Goal: Task Accomplishment & Management: Use online tool/utility

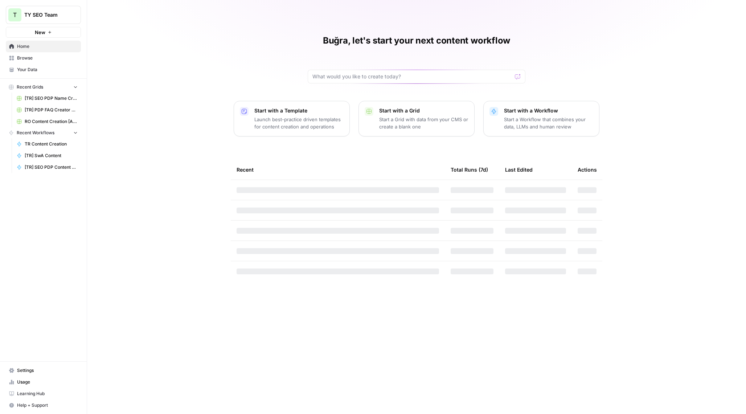
click at [52, 132] on span "Recent Workflows" at bounding box center [36, 133] width 38 height 7
click at [59, 87] on button "Recent Grids" at bounding box center [43, 87] width 75 height 11
click at [57, 99] on button "Recent Workflows" at bounding box center [43, 98] width 75 height 11
click at [48, 88] on button "Recent Grids" at bounding box center [43, 87] width 75 height 11
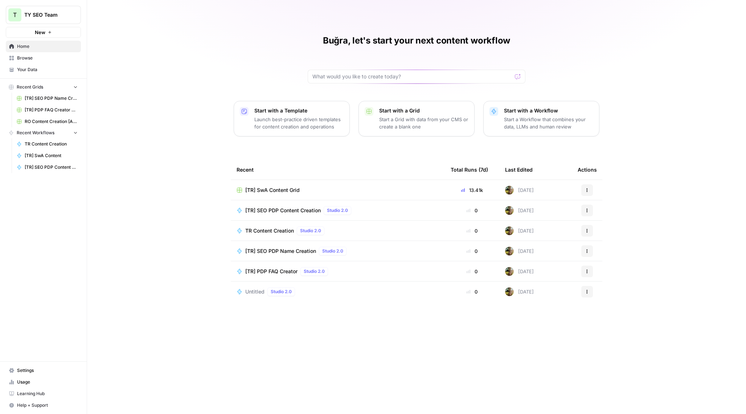
click at [275, 188] on span "[TR] SwA Content Grid" at bounding box center [272, 190] width 54 height 7
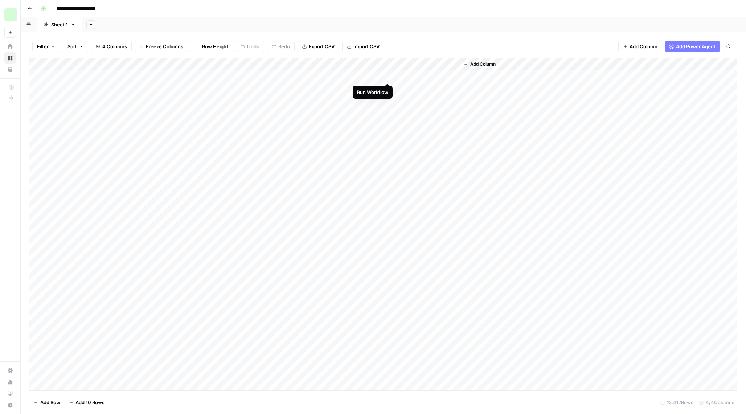
click at [386, 74] on div "Add Column" at bounding box center [383, 224] width 708 height 333
click at [435, 75] on div "Add Column" at bounding box center [383, 224] width 708 height 333
click at [449, 75] on div "Add Column" at bounding box center [383, 224] width 708 height 333
click at [455, 75] on div at bounding box center [427, 75] width 66 height 13
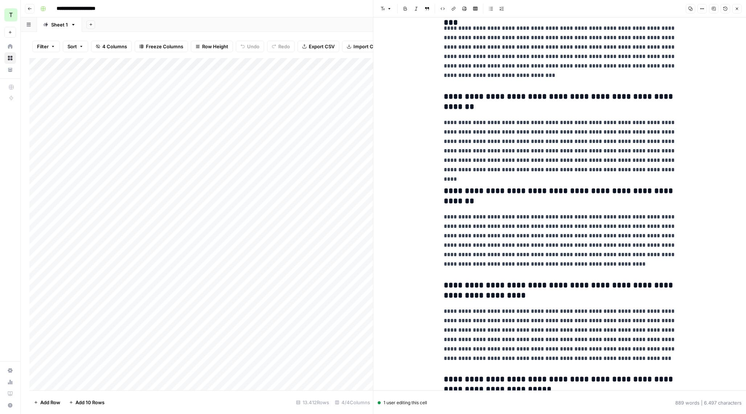
scroll to position [242, 0]
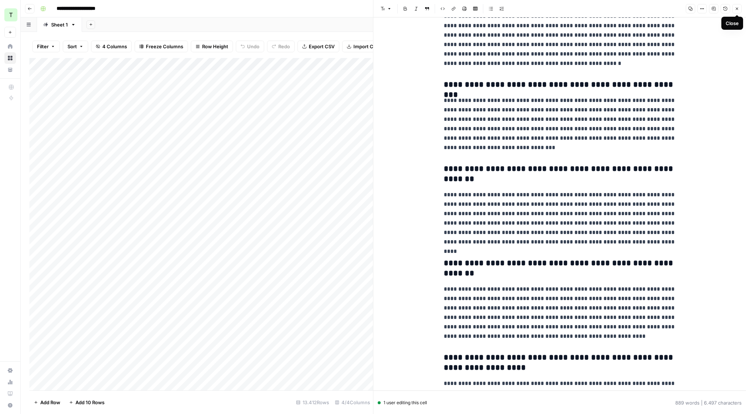
click at [734, 7] on button "Close" at bounding box center [737, 8] width 9 height 9
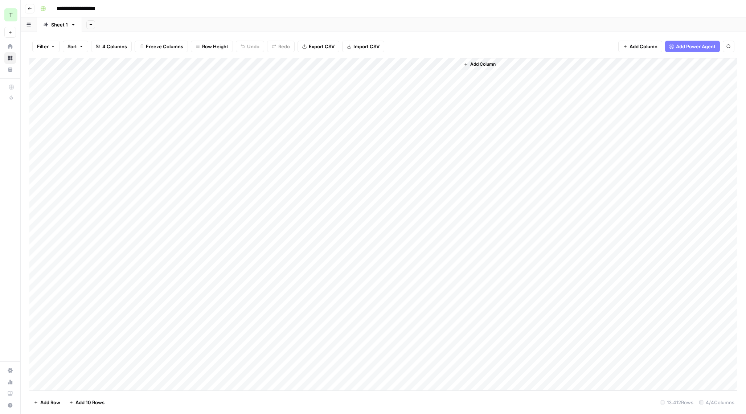
click at [388, 65] on div "Add Column" at bounding box center [383, 224] width 708 height 333
click at [274, 79] on div "Add Column" at bounding box center [383, 224] width 708 height 333
click at [379, 64] on div "Add Column" at bounding box center [383, 224] width 708 height 333
click at [344, 134] on span "Edit Workflow" at bounding box center [366, 135] width 64 height 7
click at [386, 63] on div "Add Column" at bounding box center [383, 224] width 708 height 333
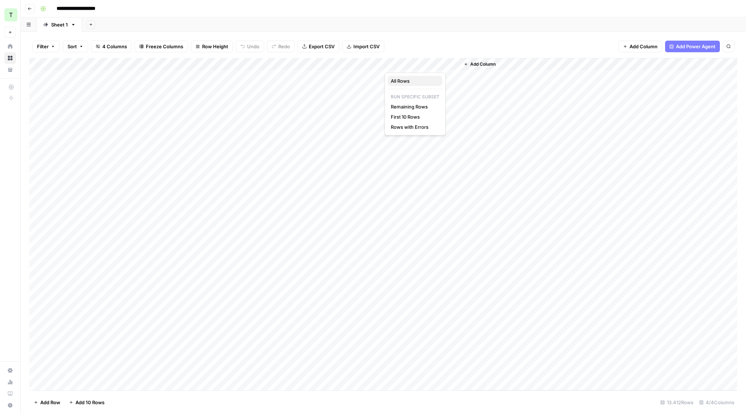
click at [402, 79] on span "All Rows" at bounding box center [414, 80] width 46 height 7
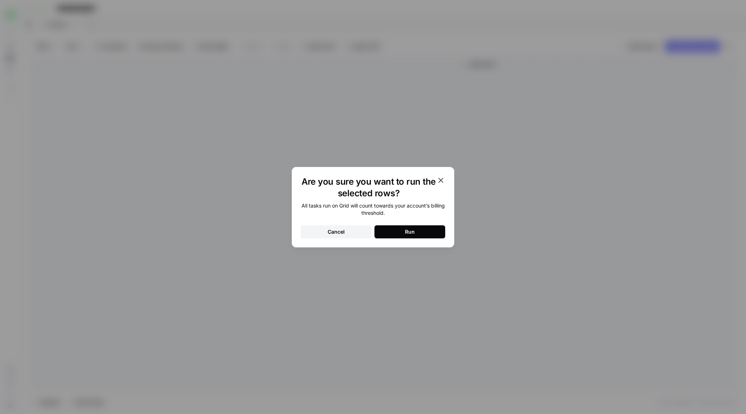
click at [403, 234] on button "Run" at bounding box center [410, 231] width 71 height 13
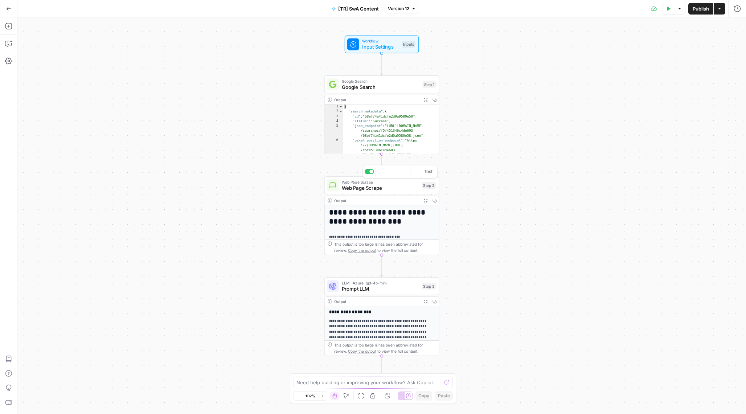
click at [386, 191] on span "Web Page Scrape" at bounding box center [380, 187] width 77 height 7
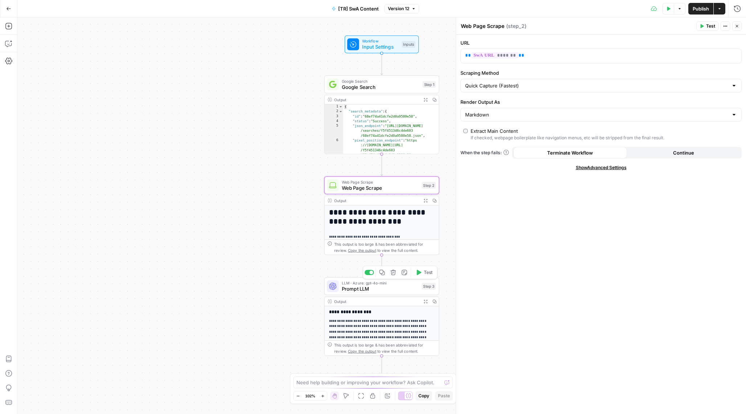
click at [379, 286] on span "Prompt LLM" at bounding box center [380, 288] width 77 height 7
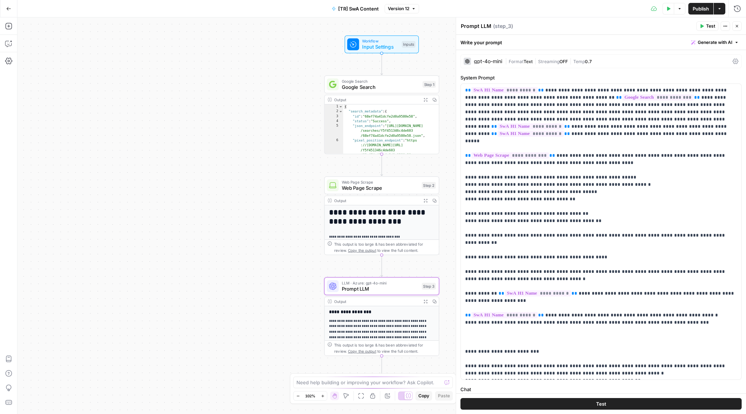
click at [486, 60] on div "gpt-4o-mini" at bounding box center [488, 61] width 28 height 5
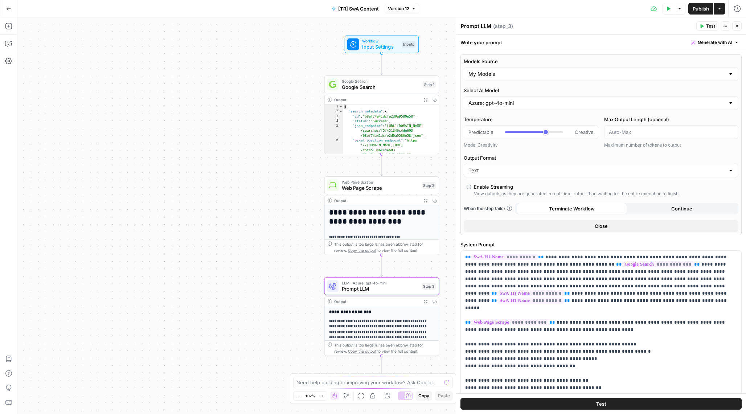
click at [735, 25] on icon "button" at bounding box center [737, 26] width 4 height 4
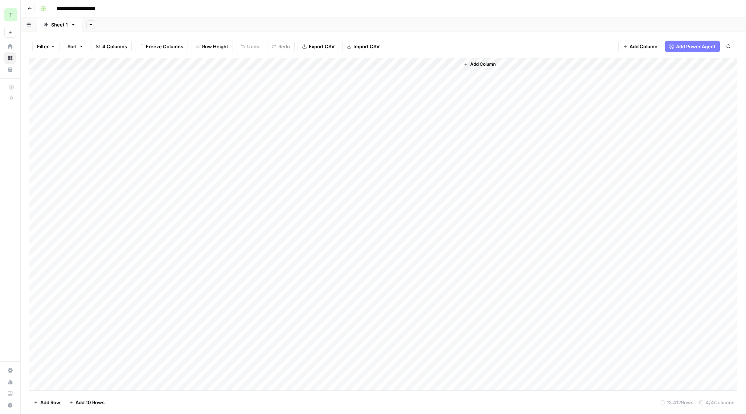
click at [388, 64] on div "Add Column" at bounding box center [383, 224] width 708 height 333
click at [399, 79] on span "All Rows" at bounding box center [414, 80] width 46 height 7
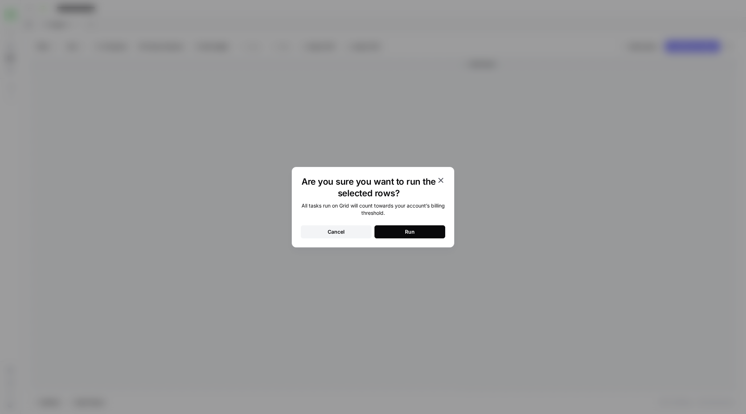
click at [442, 177] on icon "button" at bounding box center [441, 180] width 9 height 9
